Goal: Task Accomplishment & Management: Complete application form

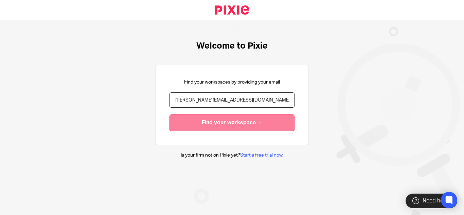
type input "[PERSON_NAME][EMAIL_ADDRESS][DOMAIN_NAME]"
click at [258, 119] on input "Find your workspace →" at bounding box center [231, 122] width 125 height 17
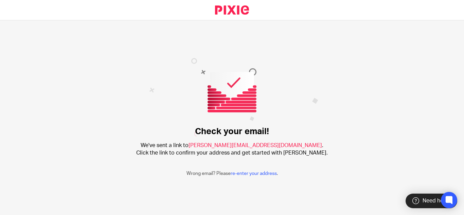
click at [239, 144] on span "[PERSON_NAME][EMAIL_ADDRESS][DOMAIN_NAME]" at bounding box center [254, 145] width 133 height 5
click at [294, 151] on h2 "We've sent a link to [PERSON_NAME][EMAIL_ADDRESS][DOMAIN_NAME] . Click the link…" at bounding box center [231, 149] width 191 height 15
